Goal: Information Seeking & Learning: Learn about a topic

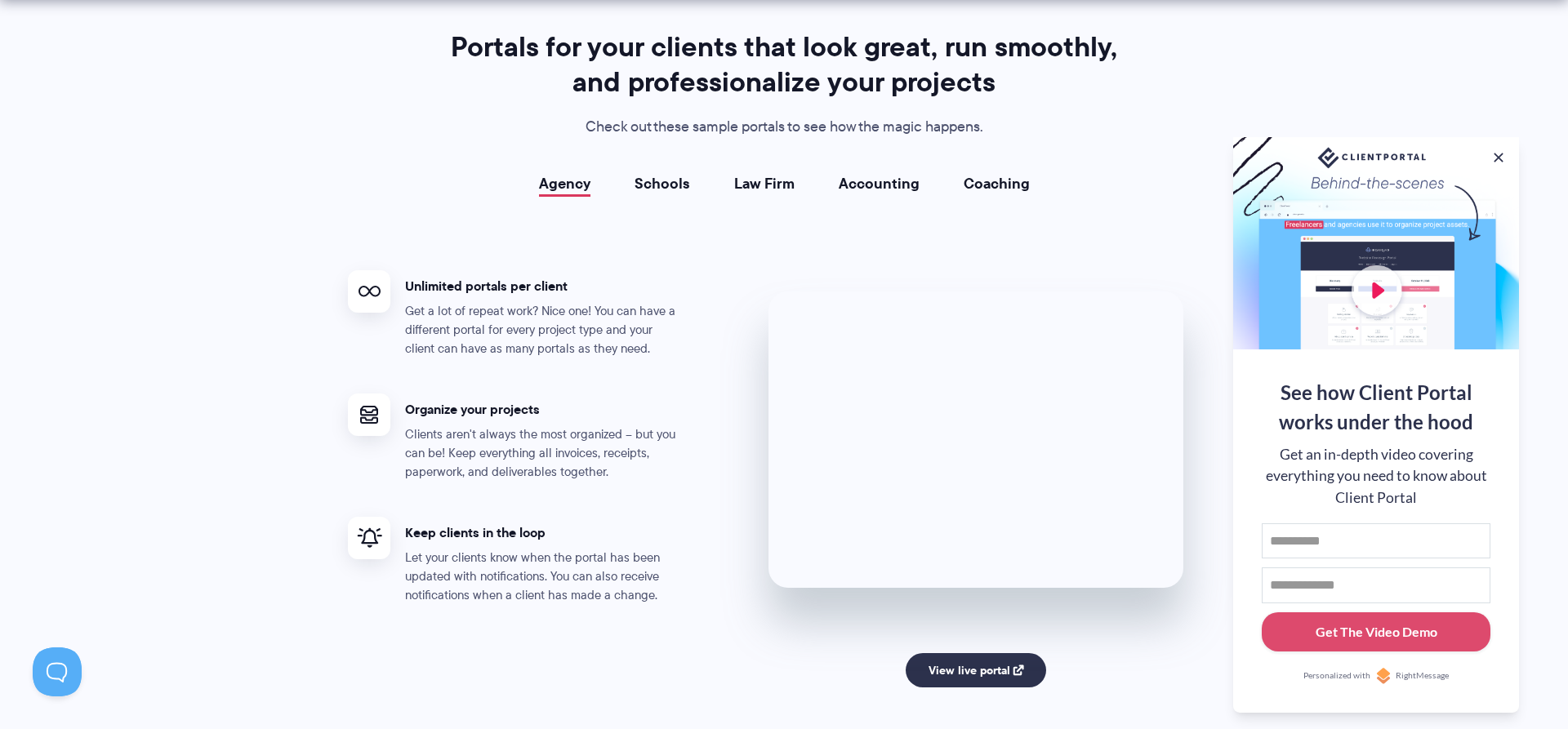
scroll to position [2945, 0]
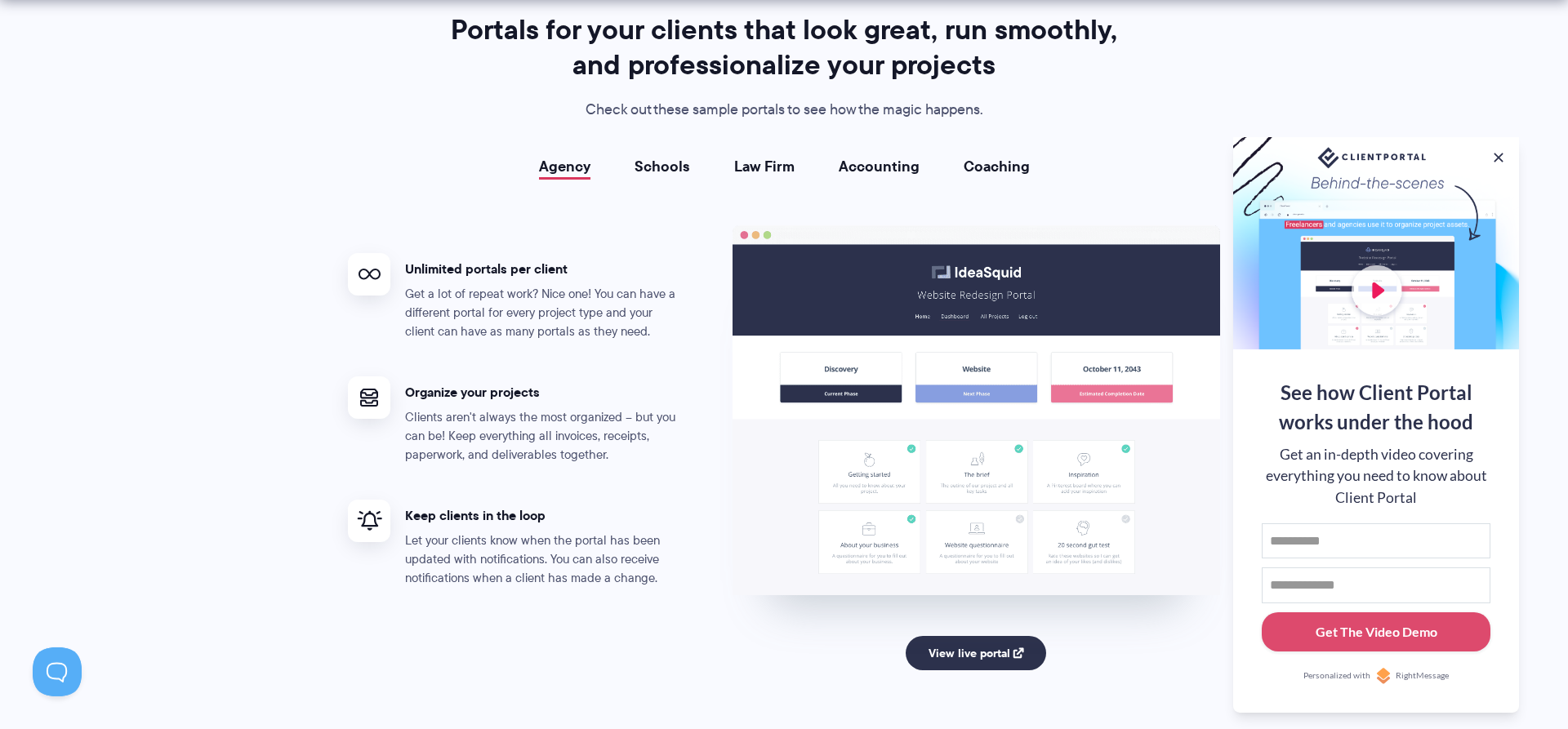
click at [671, 170] on link "Schools" at bounding box center [662, 167] width 55 height 16
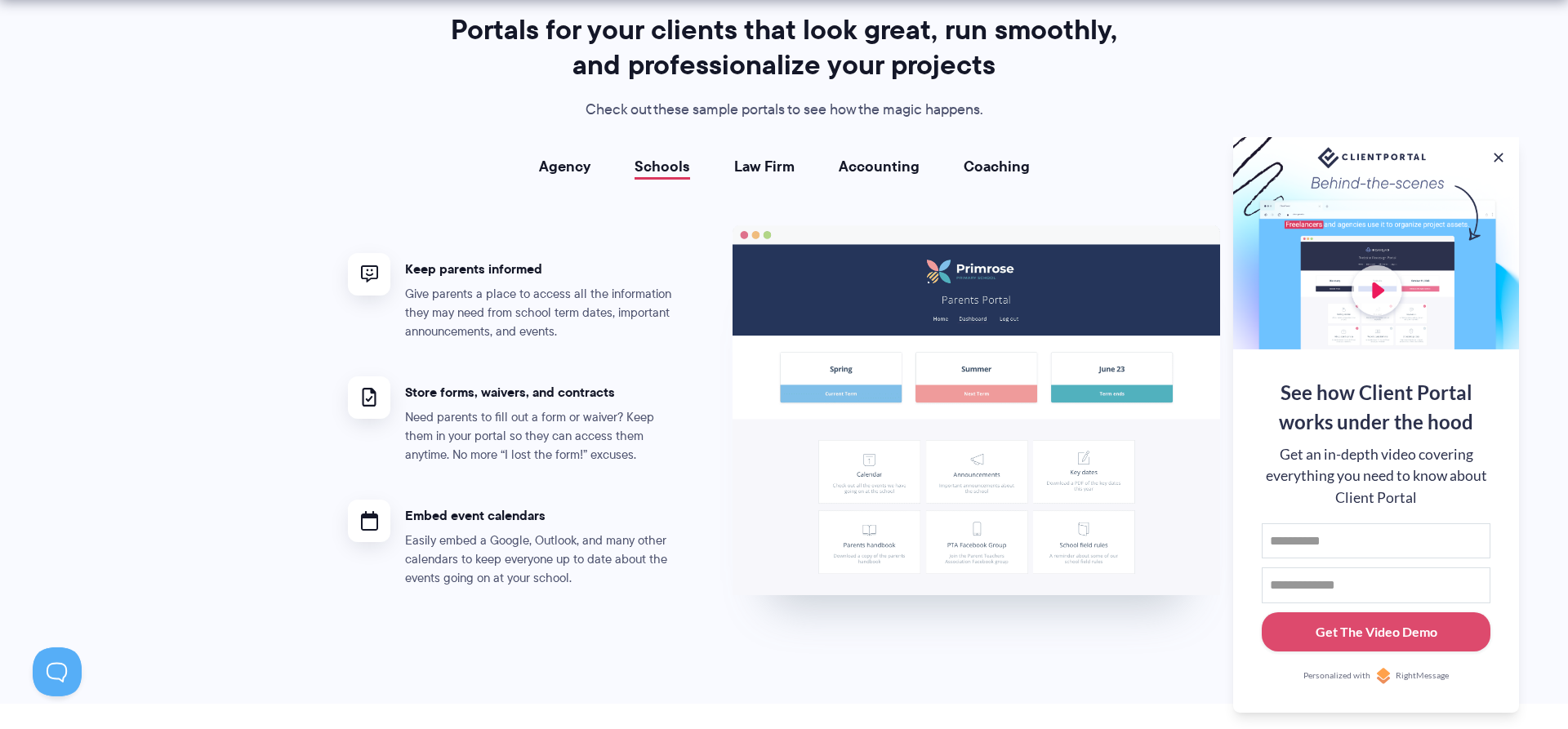
click at [775, 162] on link "Law Firm" at bounding box center [764, 167] width 60 height 16
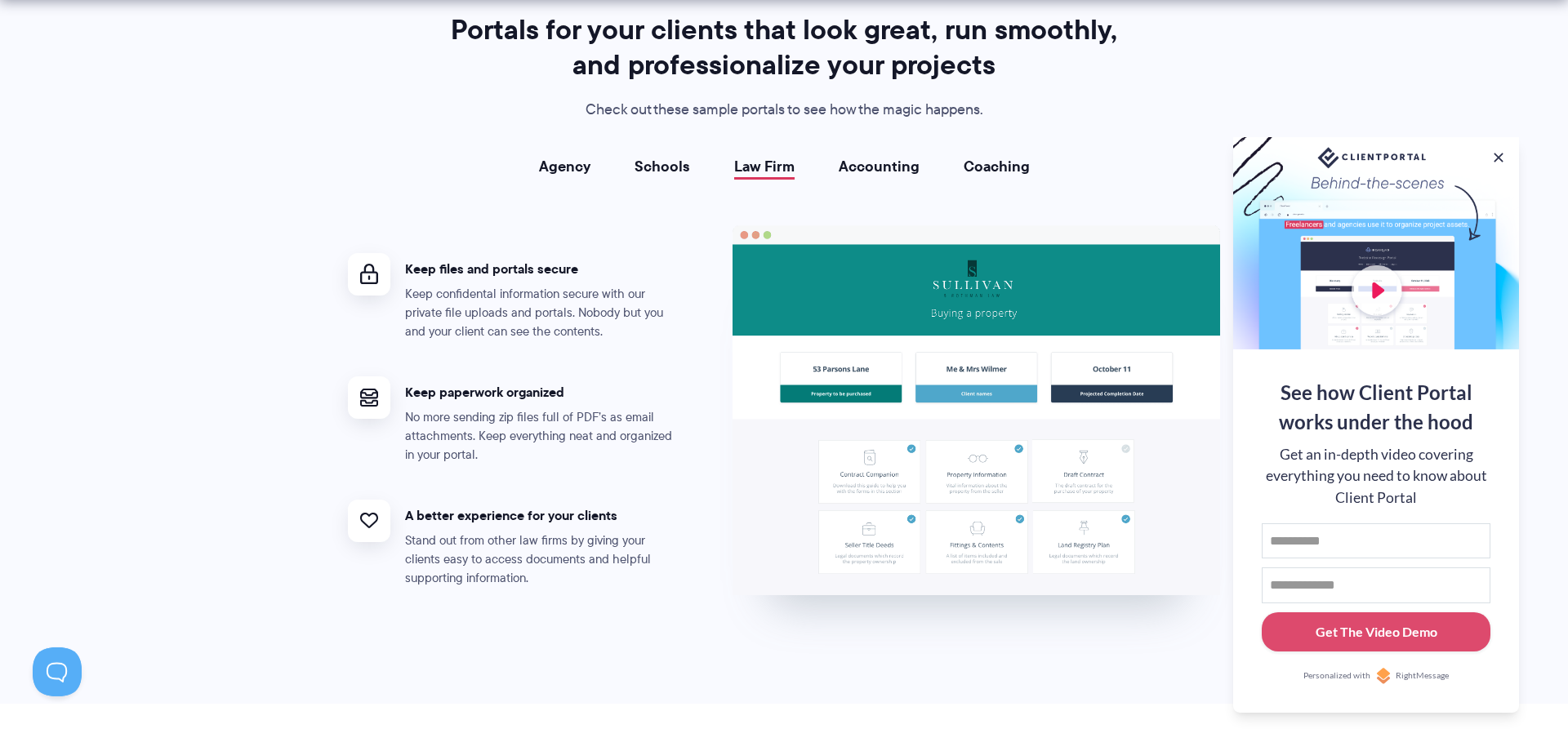
click at [887, 164] on link "Accounting" at bounding box center [879, 167] width 81 height 16
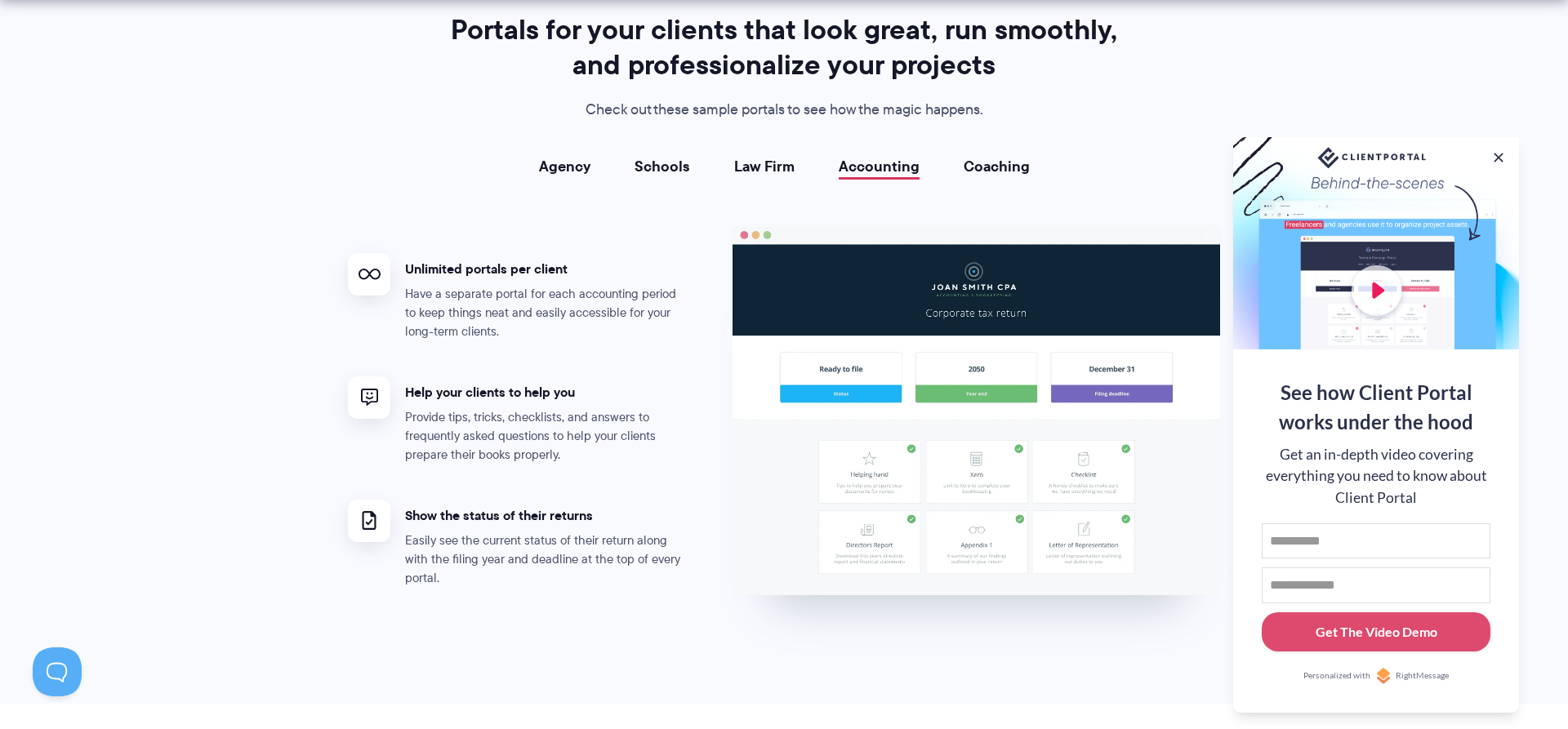
click at [1009, 165] on link "Coaching" at bounding box center [996, 167] width 66 height 16
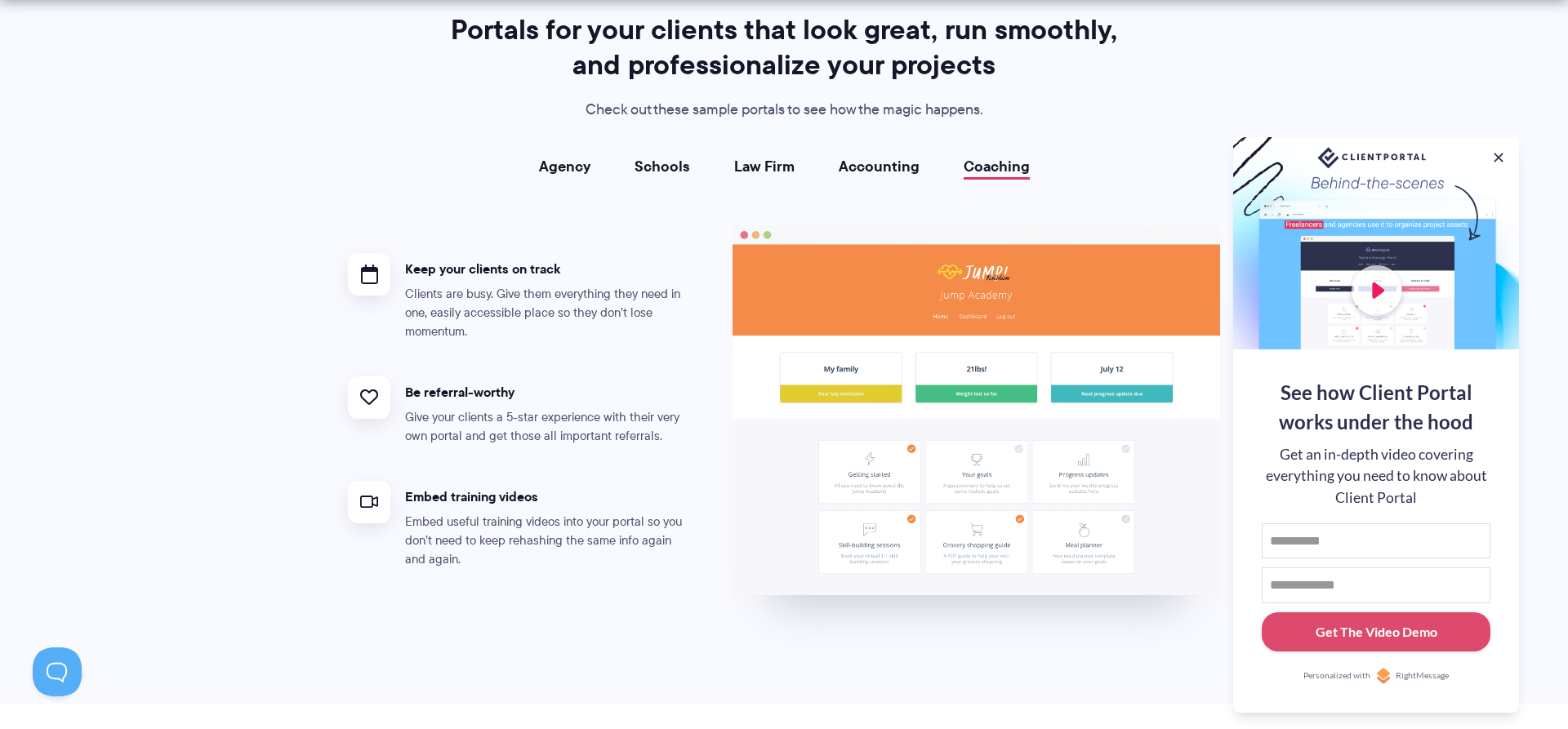
click at [885, 171] on link "Accounting" at bounding box center [879, 167] width 81 height 16
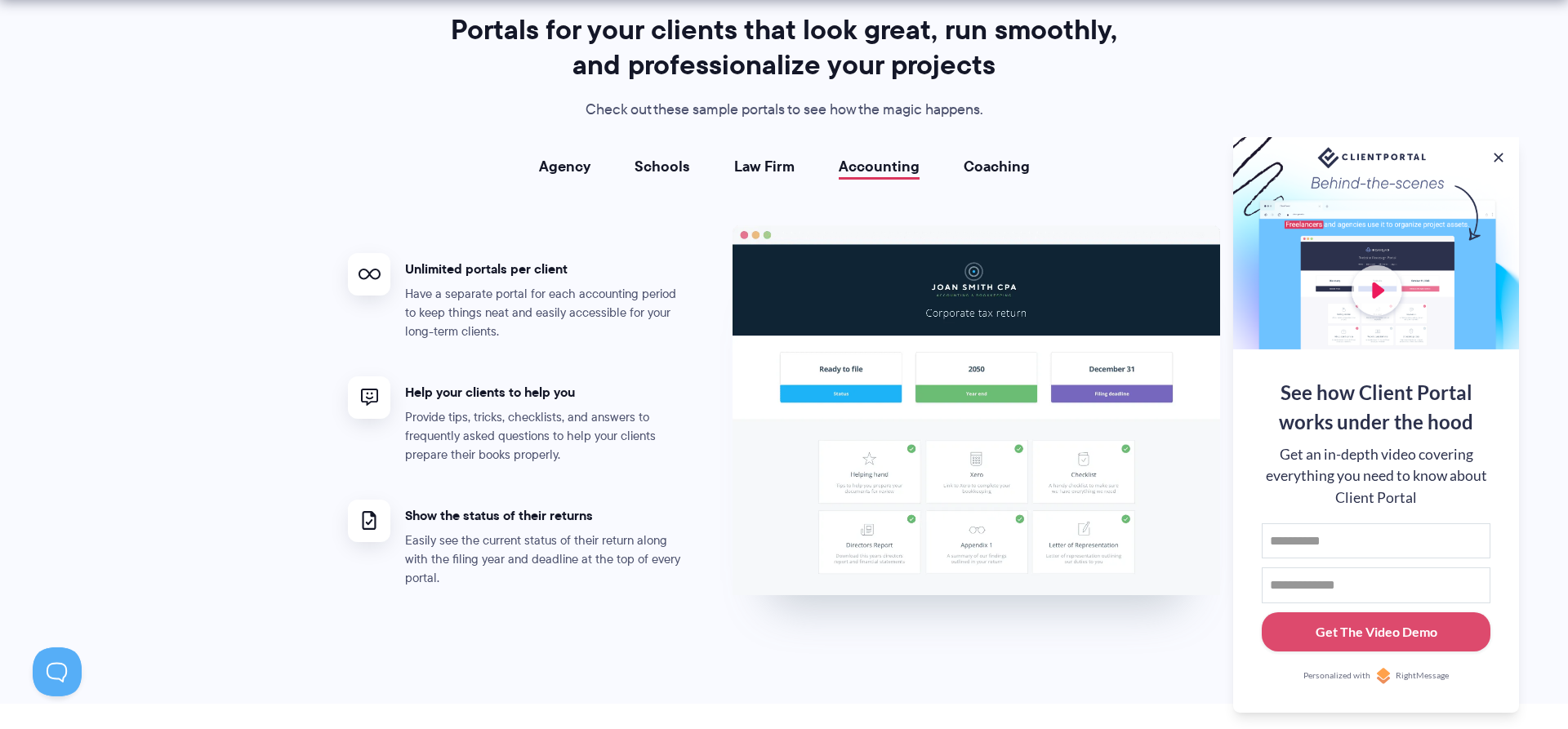
click at [983, 484] on img at bounding box center [976, 411] width 488 height 371
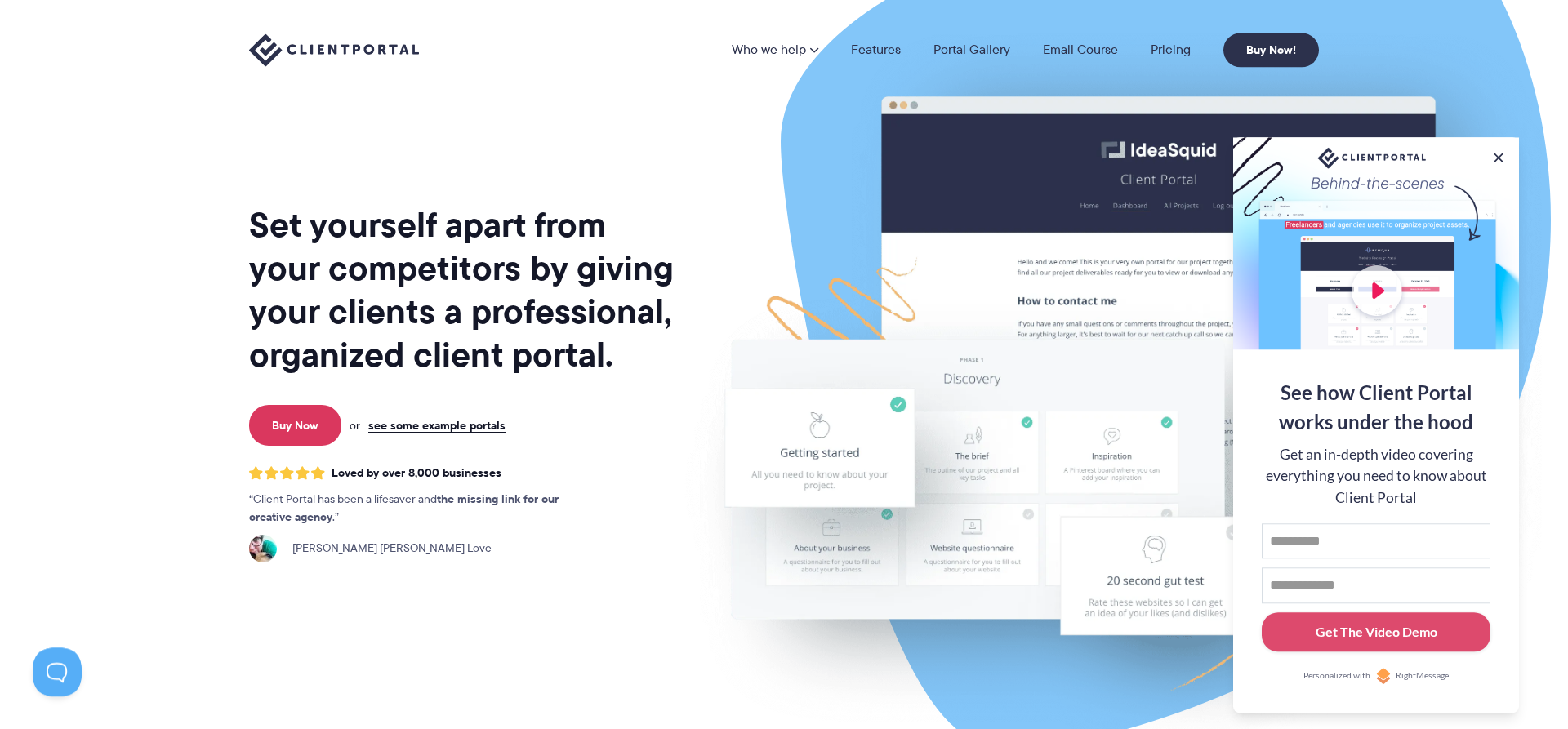
scroll to position [0, 0]
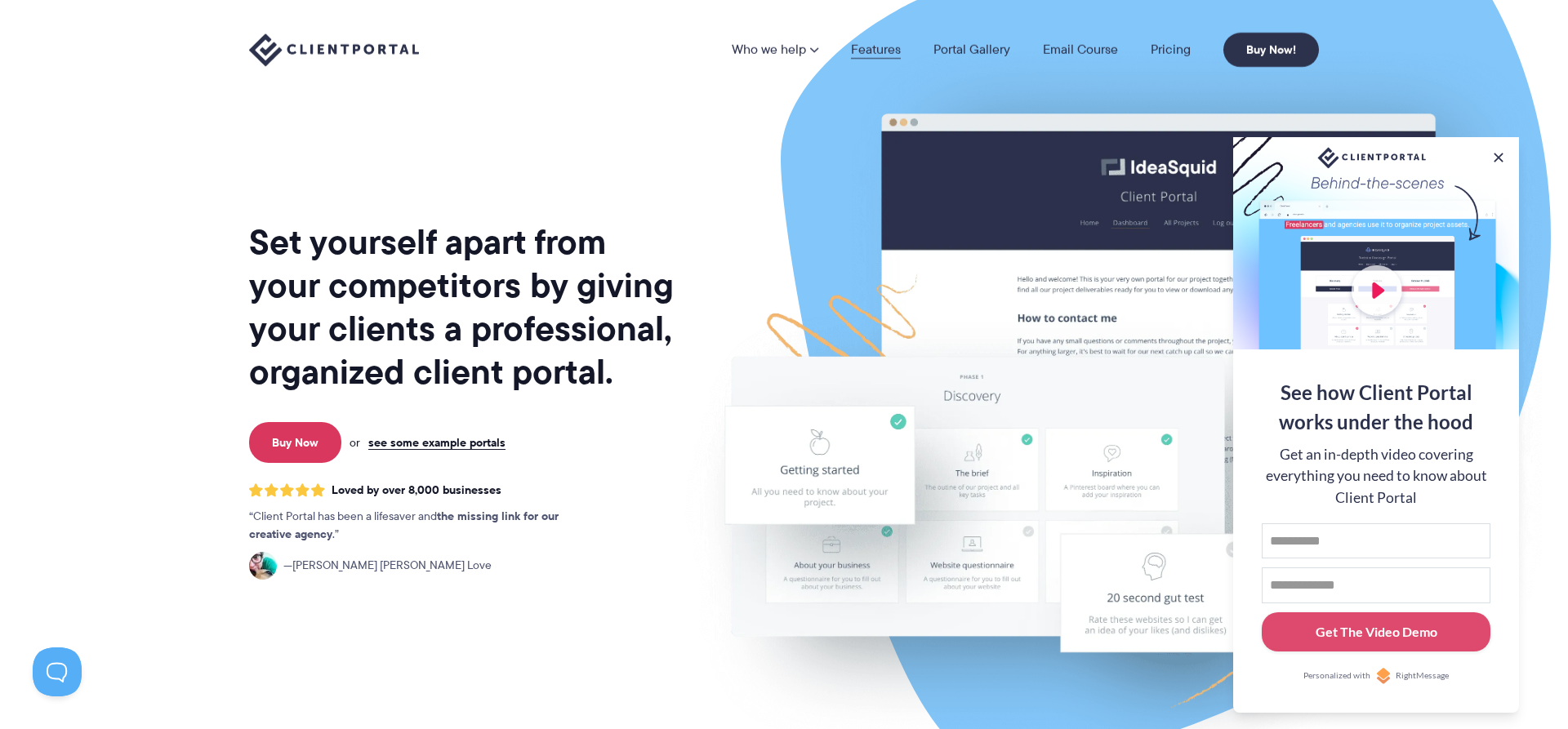
click at [872, 49] on link "Features" at bounding box center [876, 49] width 49 height 13
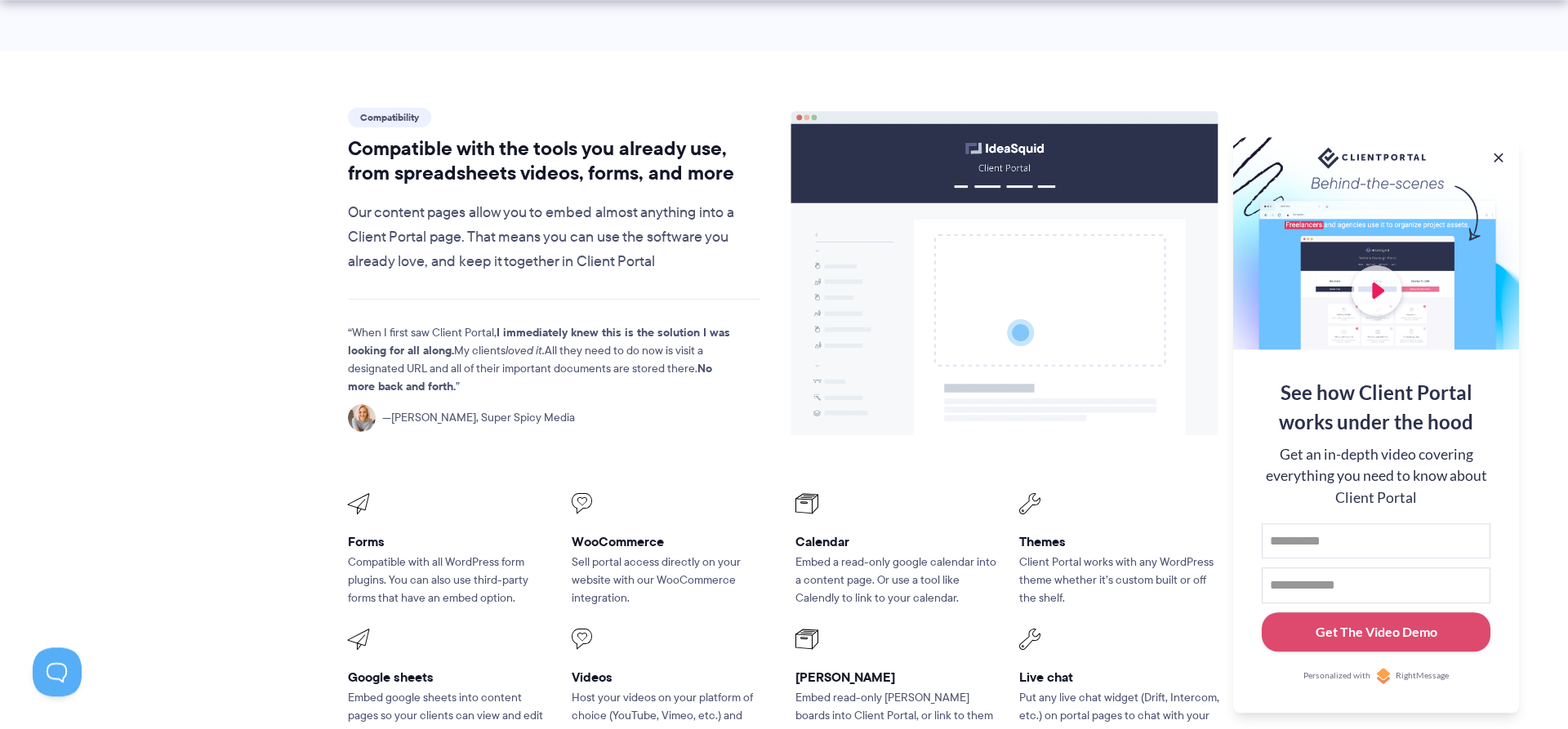
scroll to position [1886, 0]
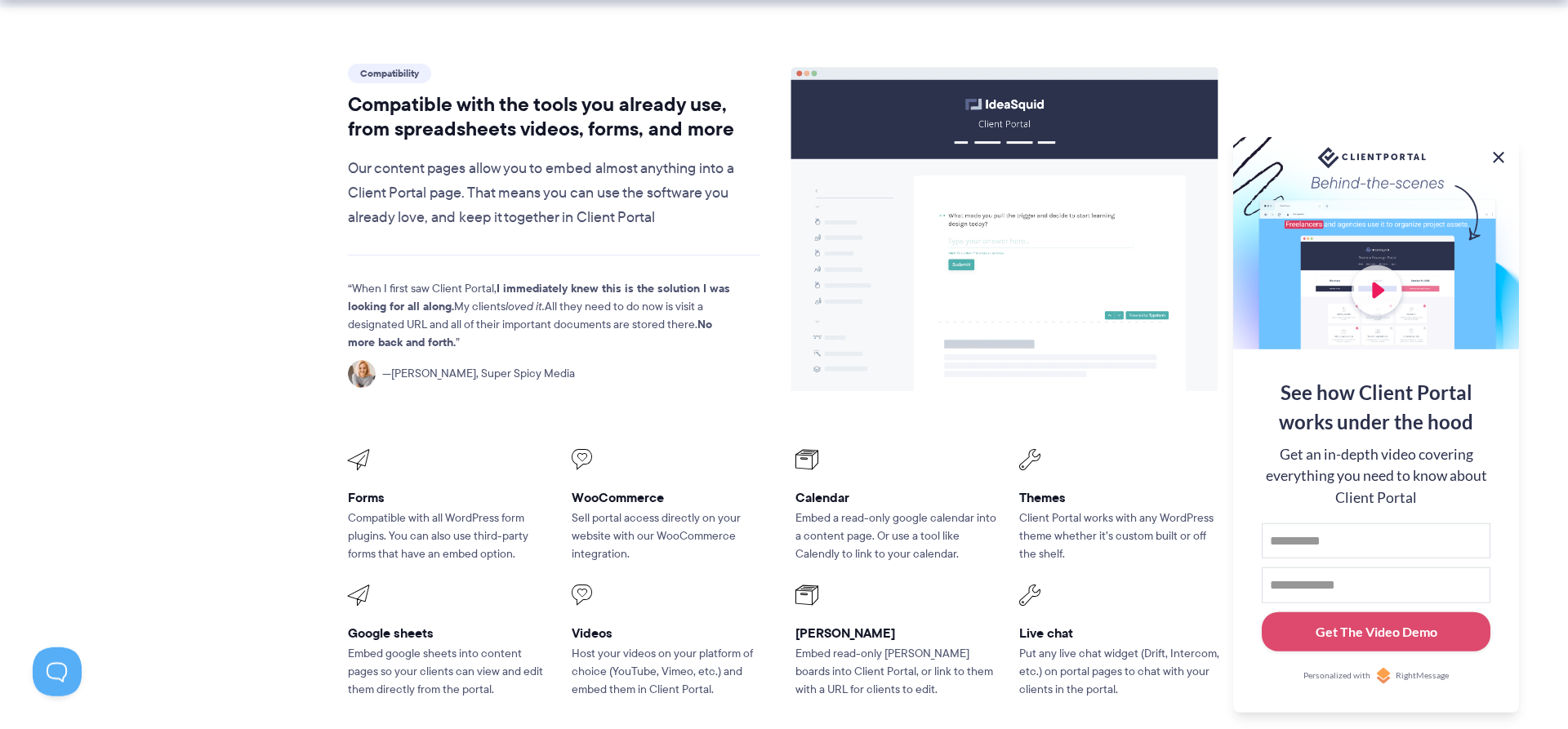
click at [1503, 151] on button at bounding box center [1499, 158] width 20 height 20
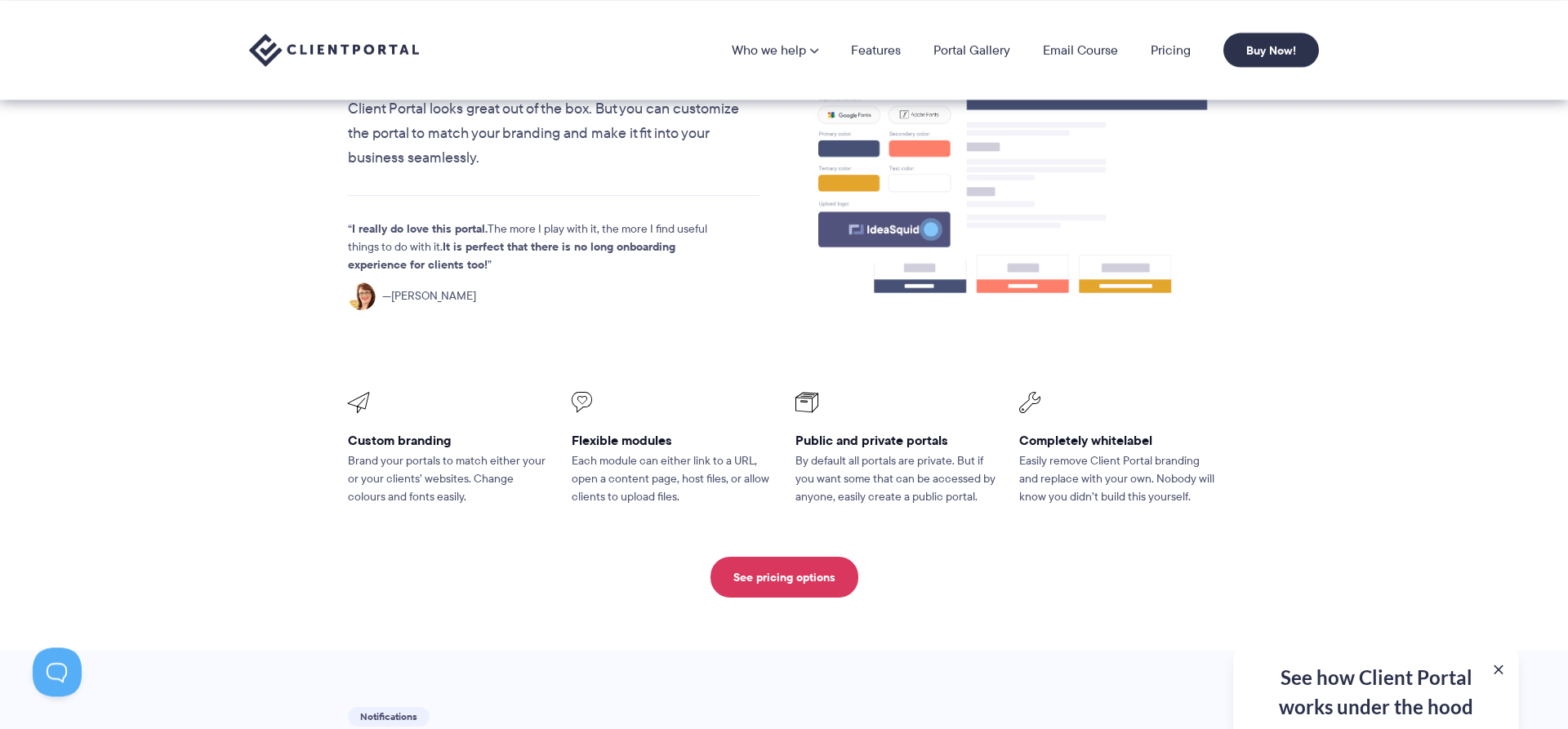
scroll to position [0, 0]
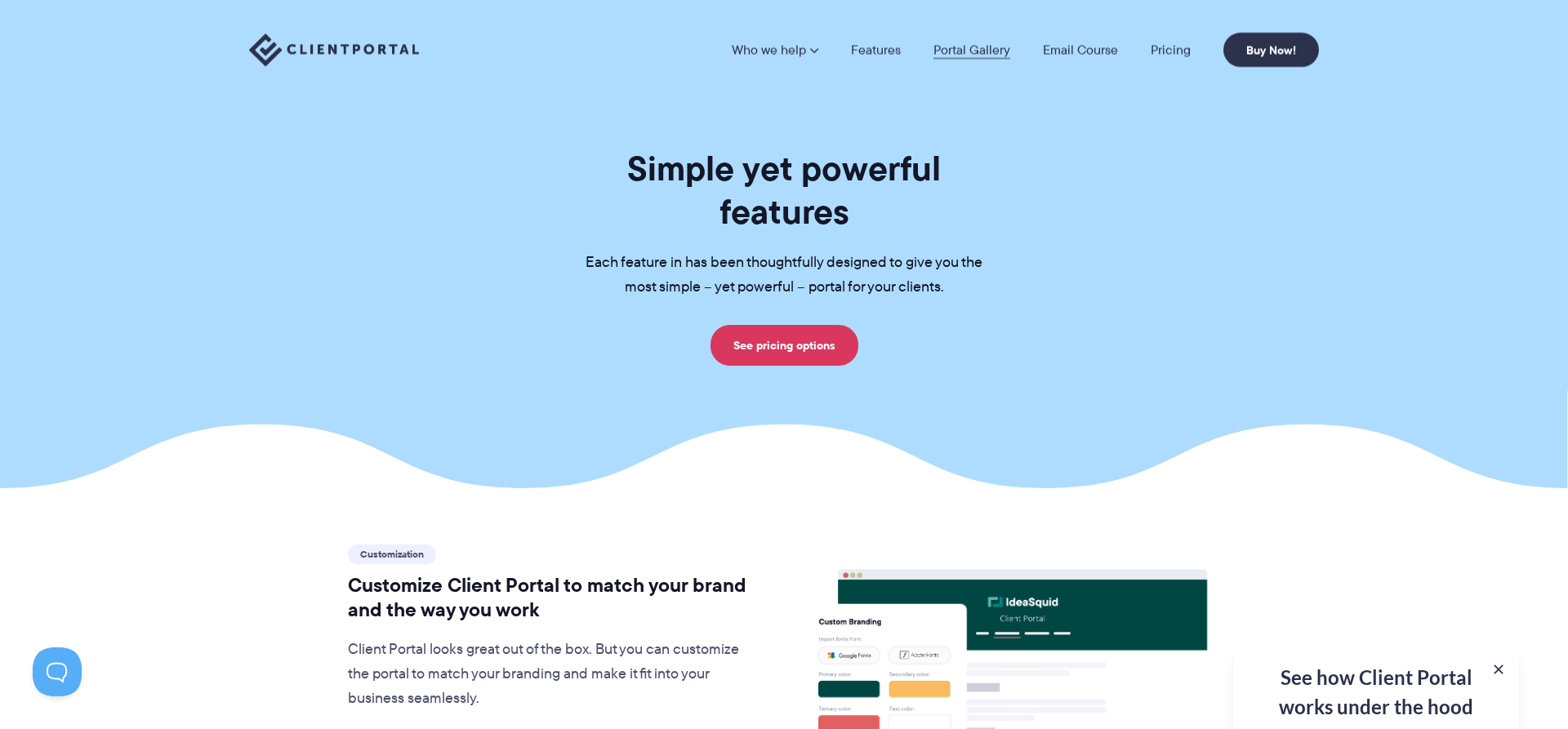
click at [968, 53] on link "Portal Gallery" at bounding box center [972, 49] width 77 height 13
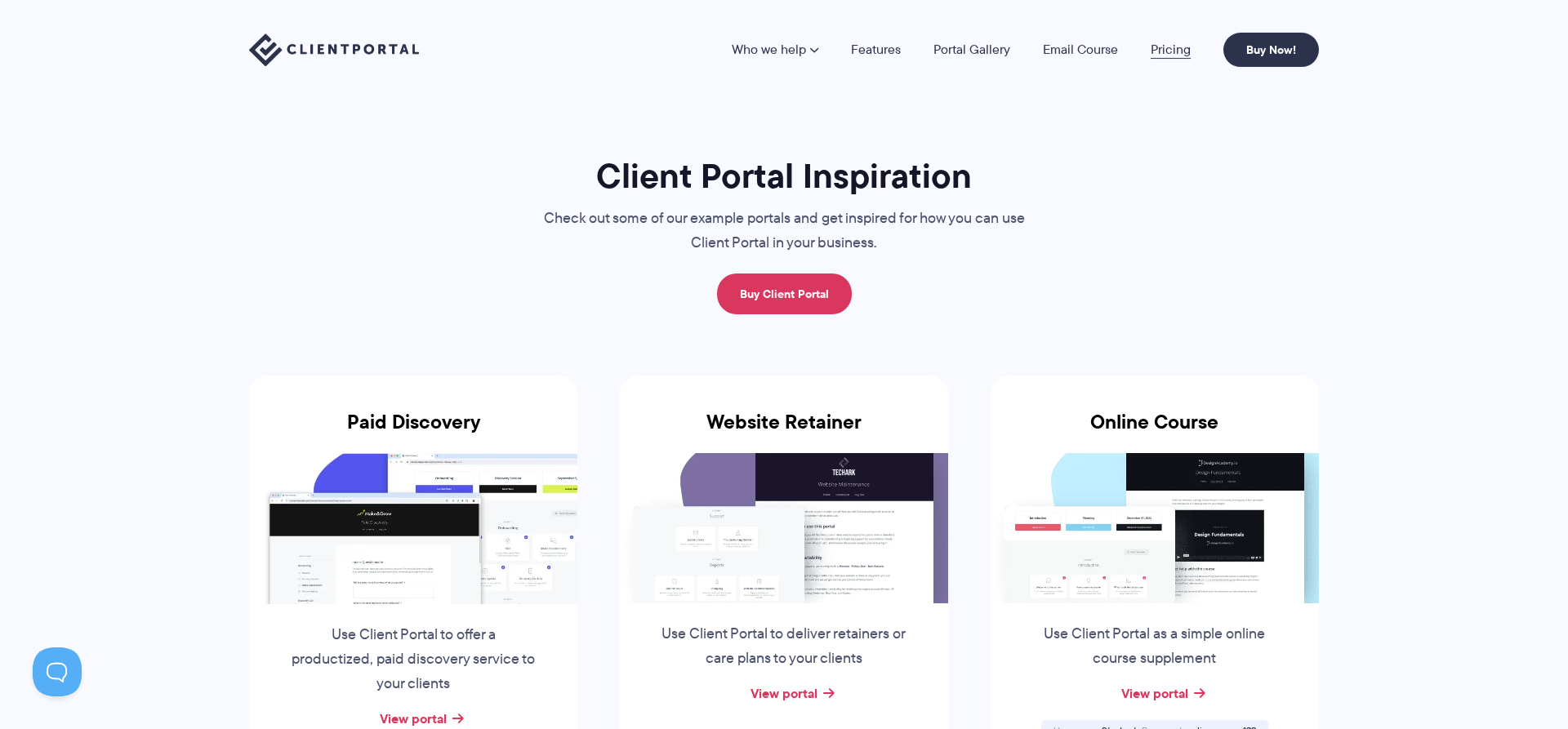
click at [1167, 55] on link "Pricing" at bounding box center [1170, 49] width 40 height 13
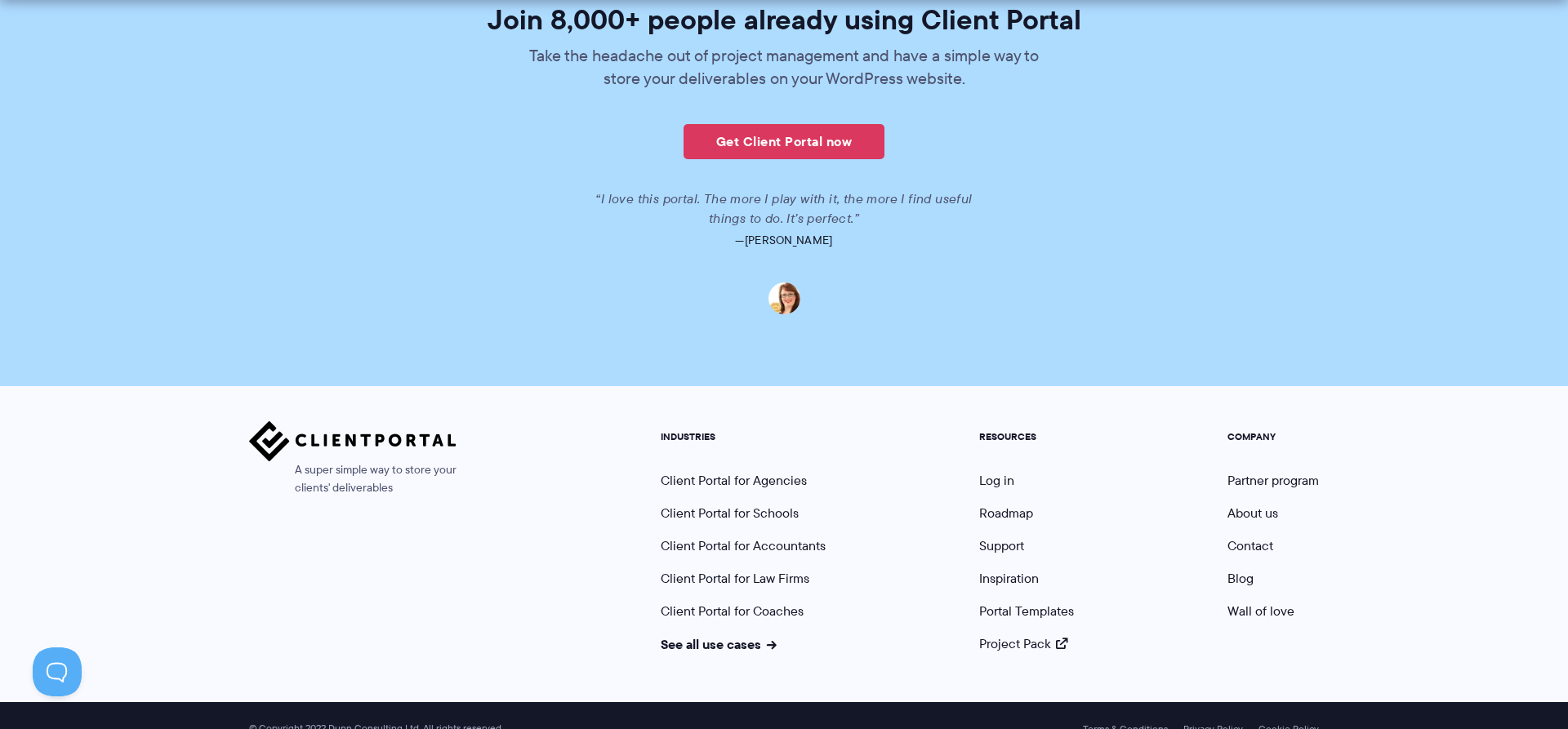
scroll to position [3915, 0]
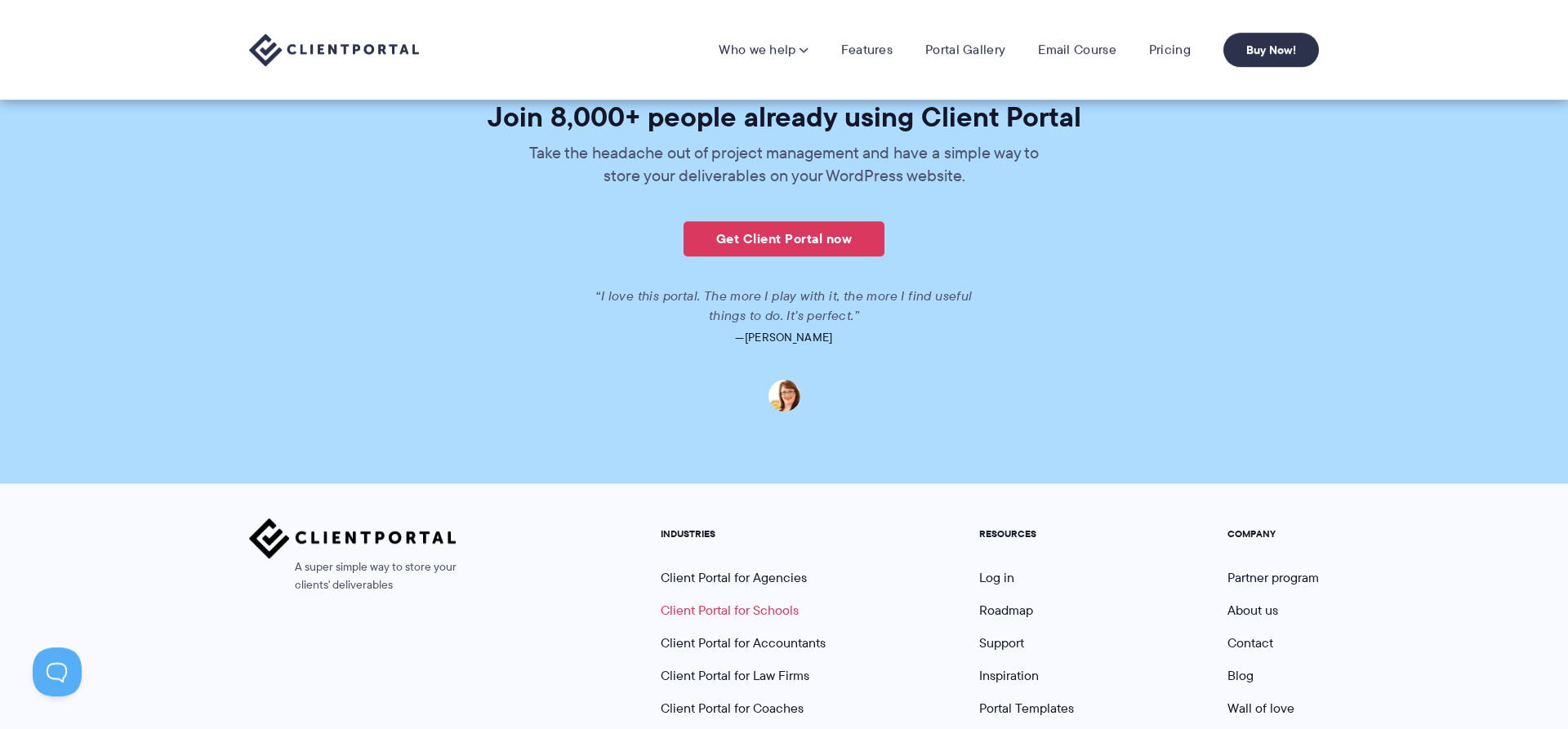
click at [759, 601] on link "Client Portal for Schools" at bounding box center [729, 610] width 138 height 19
